Goal: Task Accomplishment & Management: Use online tool/utility

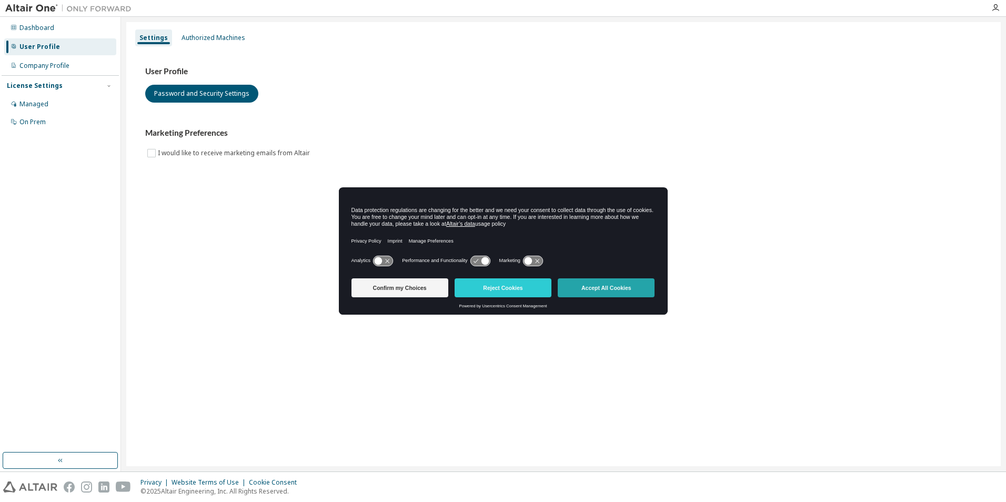
click at [624, 284] on button "Accept All Cookies" at bounding box center [606, 287] width 97 height 19
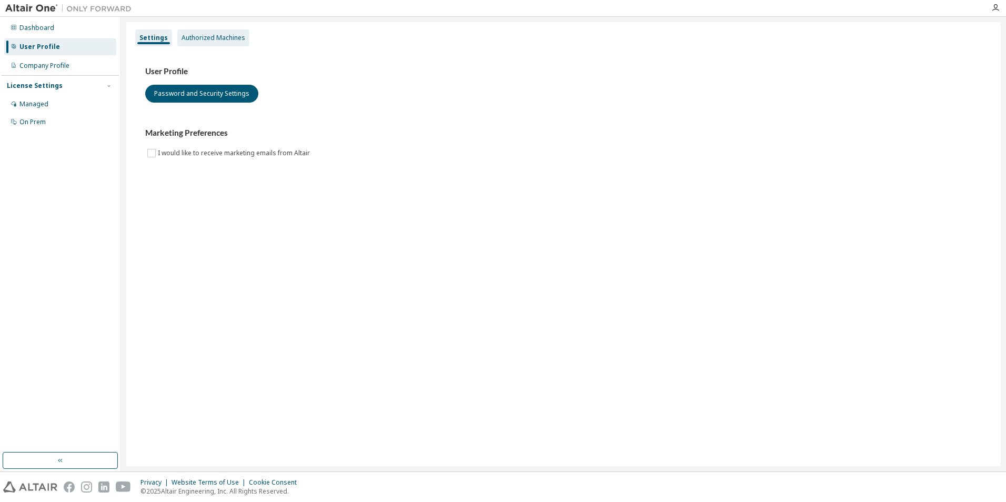
click at [187, 39] on div "Authorized Machines" at bounding box center [214, 38] width 64 height 8
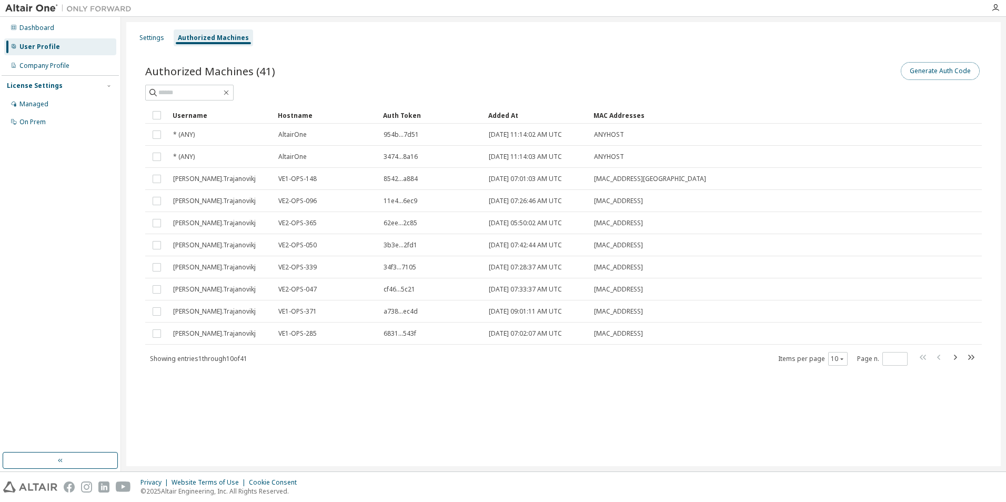
click at [943, 67] on button "Generate Auth Code" at bounding box center [940, 71] width 79 height 18
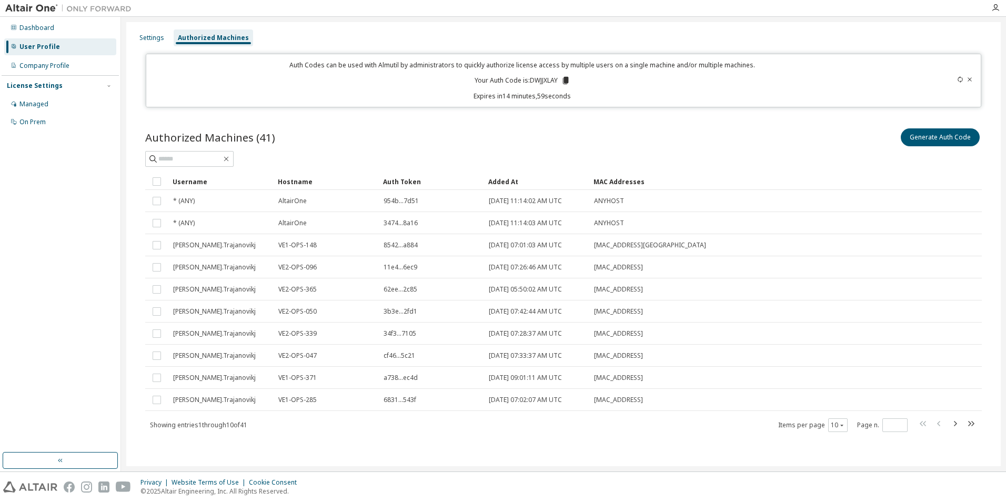
click at [542, 77] on p "Your Auth Code is: DWJJXLAY" at bounding box center [523, 80] width 96 height 9
copy p "DWJJXLAY"
